Goal: Information Seeking & Learning: Learn about a topic

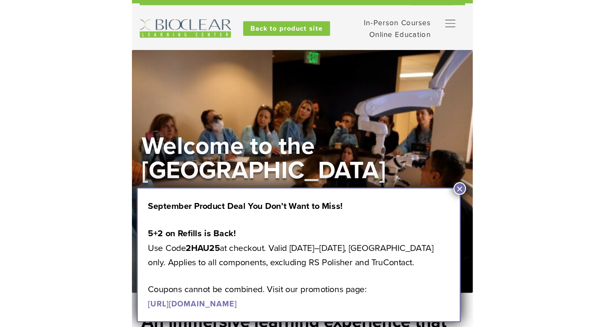
scroll to position [13, 0]
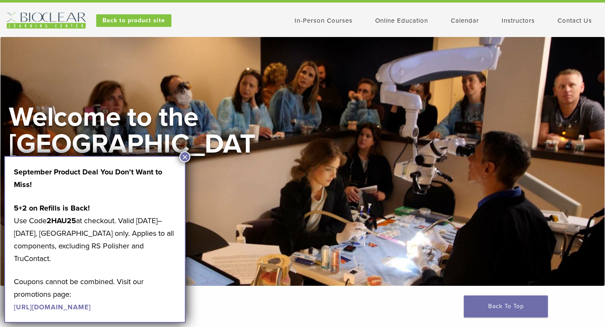
click at [182, 155] on button "×" at bounding box center [184, 156] width 11 height 11
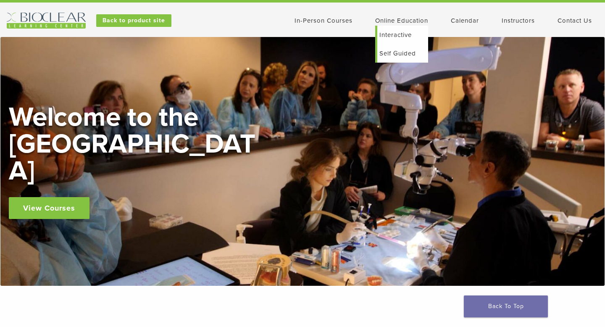
click at [295, 31] on link "Interactive" at bounding box center [402, 35] width 51 height 18
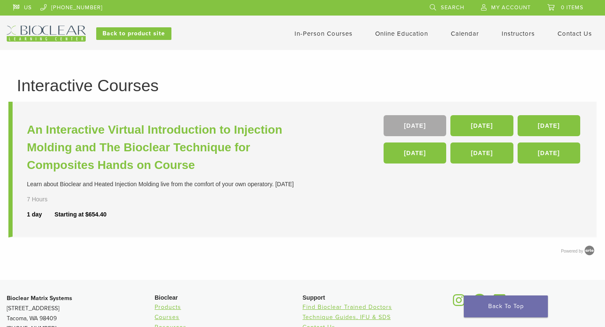
click at [326, 34] on link "In-Person Courses" at bounding box center [324, 34] width 58 height 8
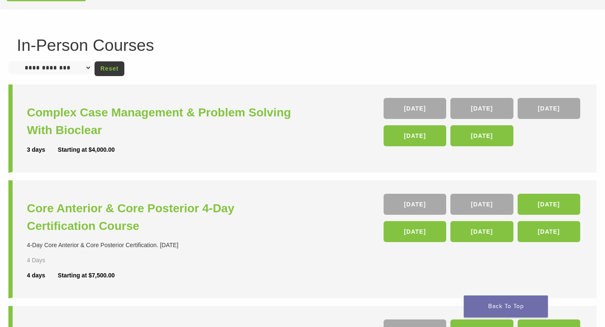
scroll to position [39, 0]
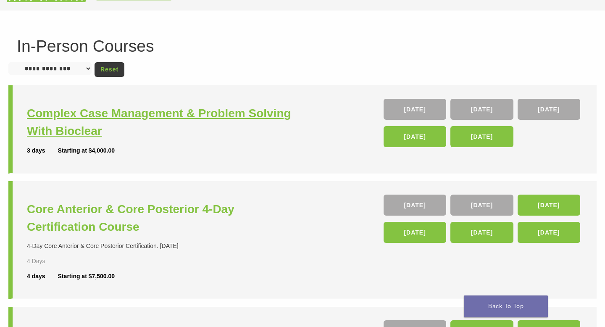
click at [175, 111] on h3 "Complex Case Management & Problem Solving With Bioclear" at bounding box center [166, 122] width 278 height 35
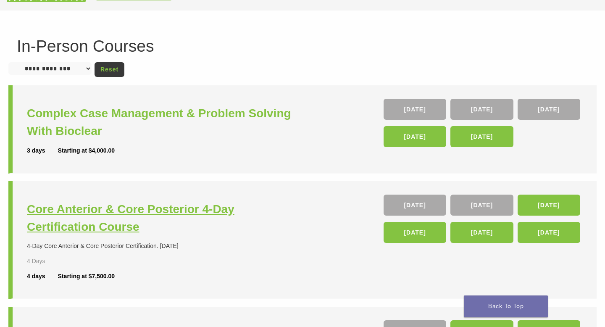
click at [131, 208] on h3 "Core Anterior & Core Posterior 4-Day Certification Course" at bounding box center [166, 217] width 278 height 35
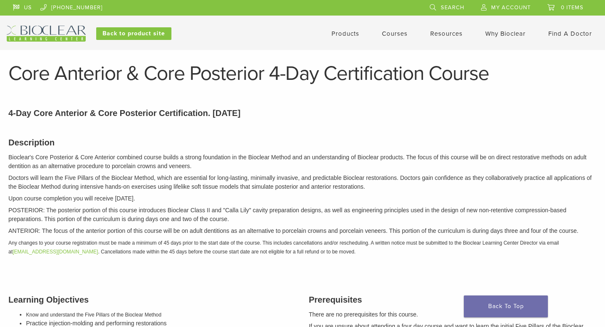
click at [390, 33] on link "Courses" at bounding box center [395, 34] width 26 height 8
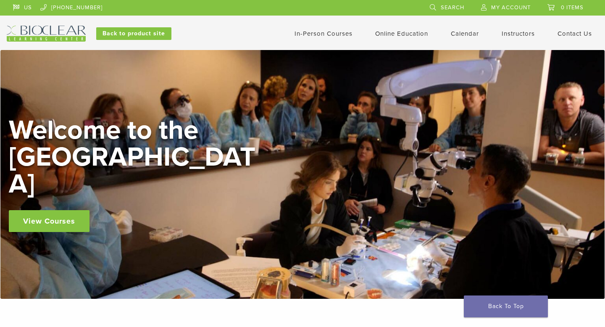
click at [321, 34] on link "In-Person Courses" at bounding box center [324, 34] width 58 height 8
click at [329, 34] on link "In-Person Courses" at bounding box center [324, 34] width 58 height 8
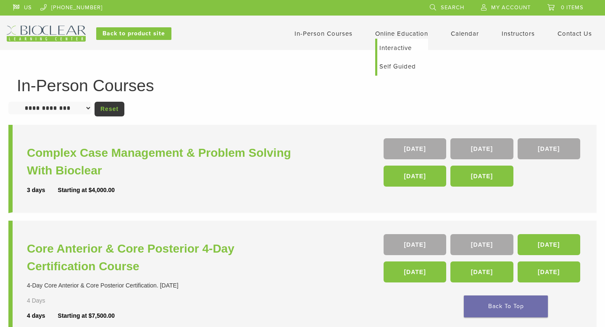
click at [394, 70] on link "Self Guided" at bounding box center [402, 66] width 51 height 18
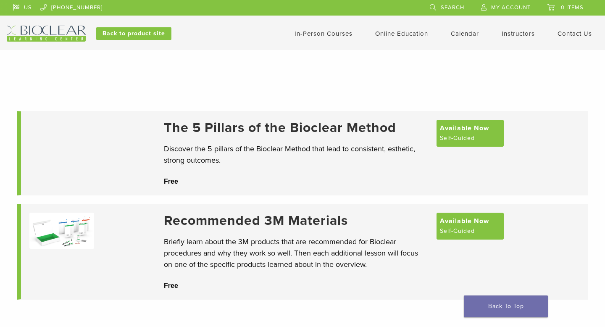
click at [576, 6] on span "0 items" at bounding box center [572, 7] width 23 height 7
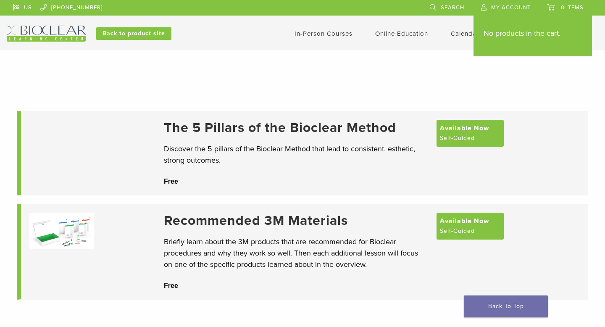
click at [506, 3] on link "My Account" at bounding box center [506, 6] width 50 height 13
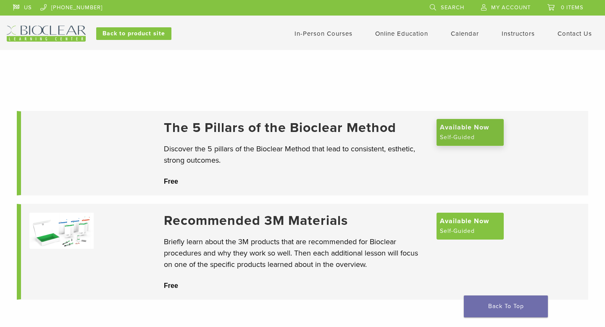
click at [460, 131] on span "Available Now" at bounding box center [464, 127] width 49 height 10
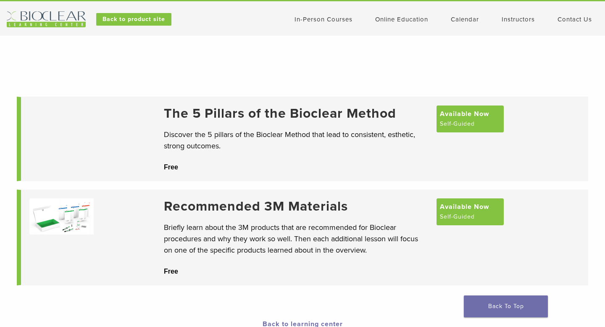
scroll to position [15, 0]
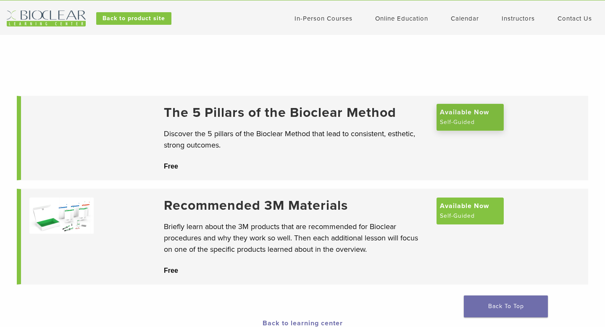
click at [468, 117] on span "Available Now" at bounding box center [464, 112] width 49 height 10
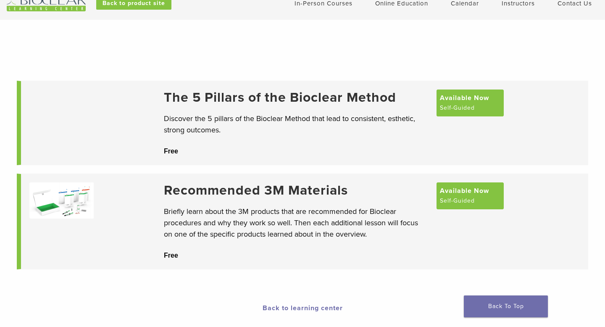
scroll to position [31, 0]
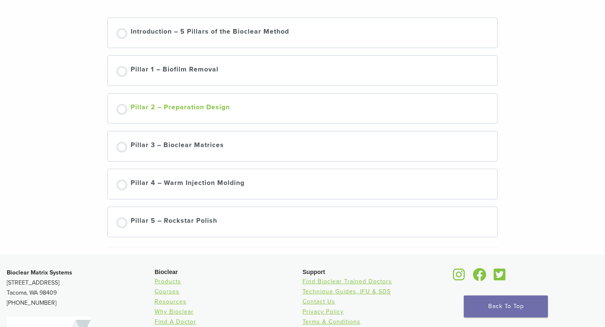
scroll to position [149, 0]
click at [211, 30] on div "Introduction – 5 Pillars of the Bioclear Method" at bounding box center [210, 33] width 158 height 13
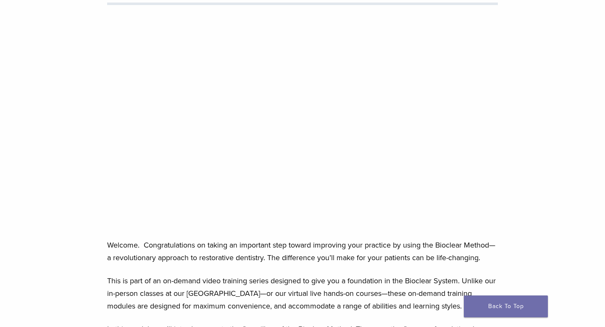
scroll to position [123, 0]
